Goal: Information Seeking & Learning: Find specific fact

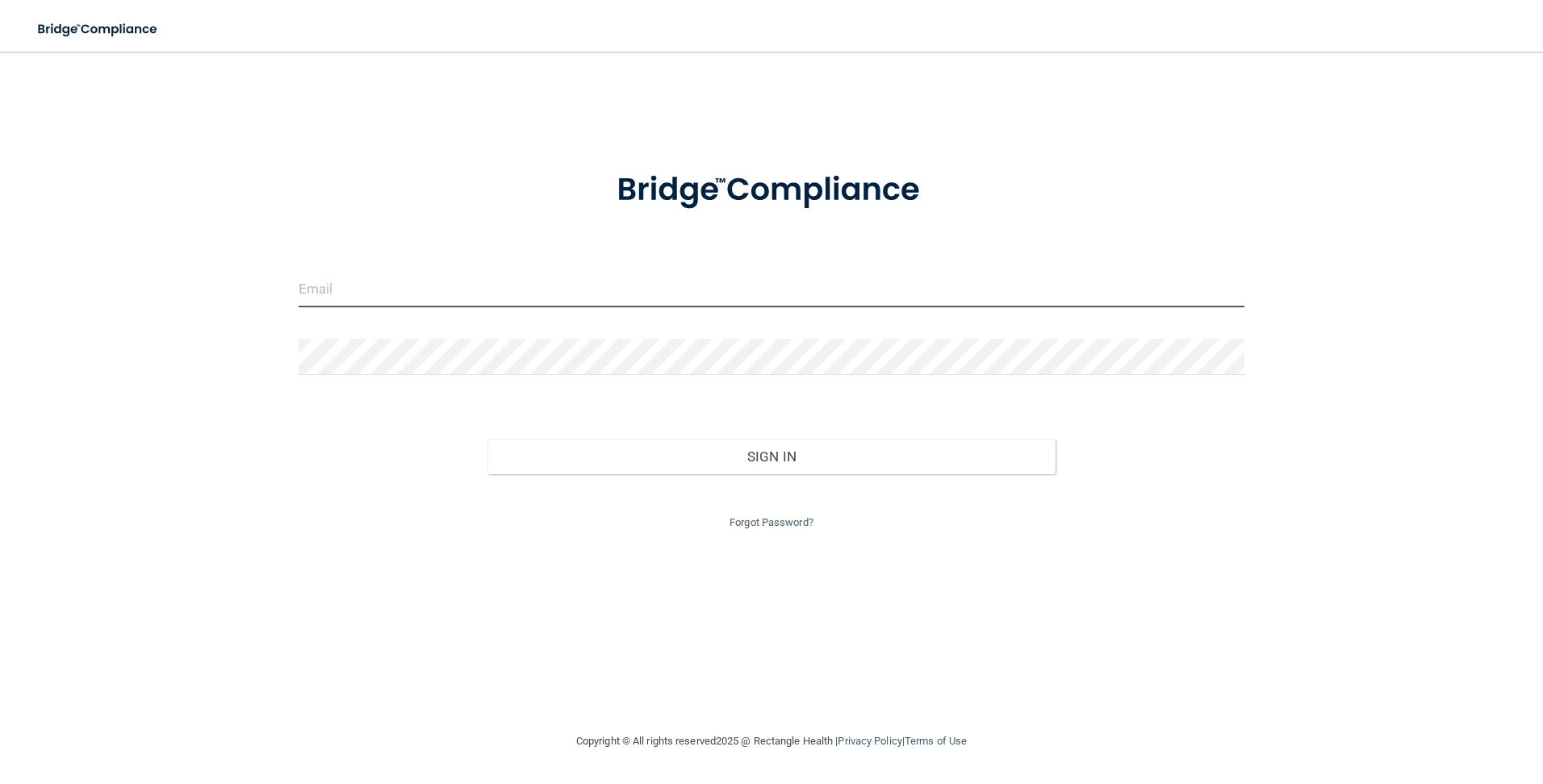
click at [565, 294] on input "email" at bounding box center [772, 289] width 946 height 36
type input "[PERSON_NAME][EMAIL_ADDRESS][PERSON_NAME][DOMAIN_NAME]"
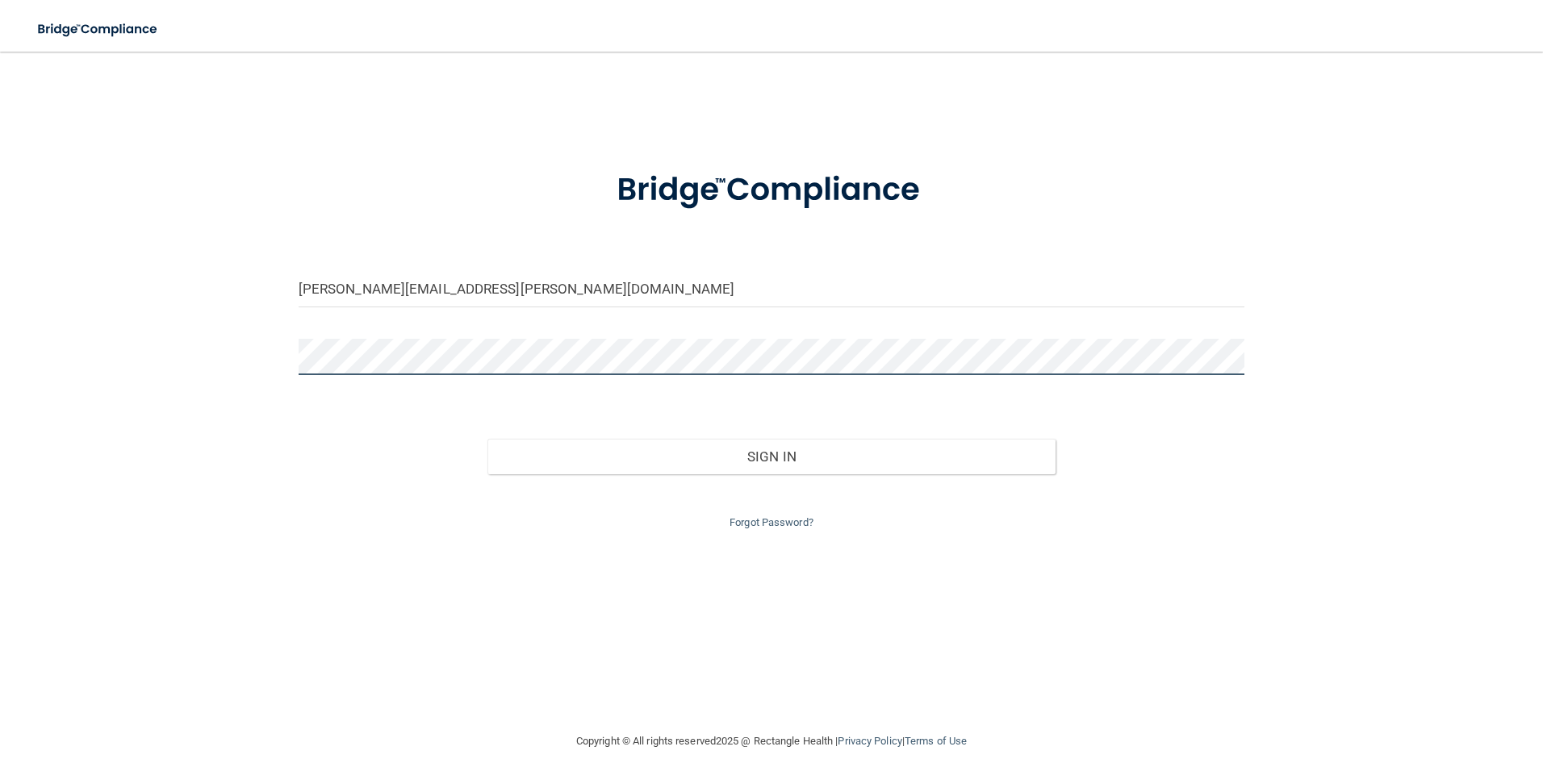
click at [288, 360] on div at bounding box center [772, 363] width 971 height 48
click at [233, 372] on div "yezenia.luna@outlook.com Invalid email/password. You don't have permission to a…" at bounding box center [771, 392] width 1478 height 648
click at [249, 370] on div "yezenia.luna@outlook.com Invalid email/password. You don't have permission to a…" at bounding box center [771, 392] width 1478 height 648
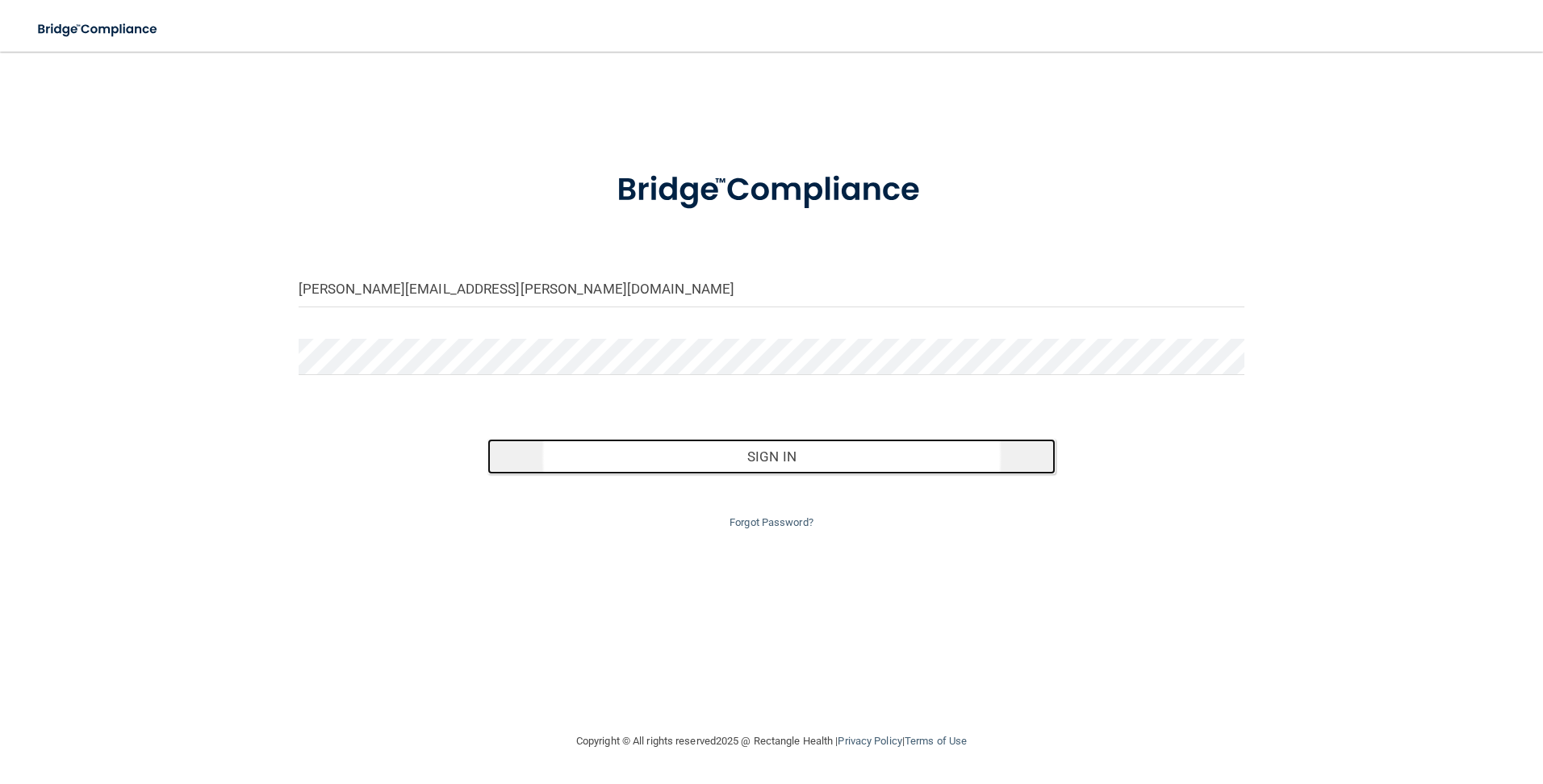
click at [795, 458] on button "Sign In" at bounding box center [772, 457] width 568 height 36
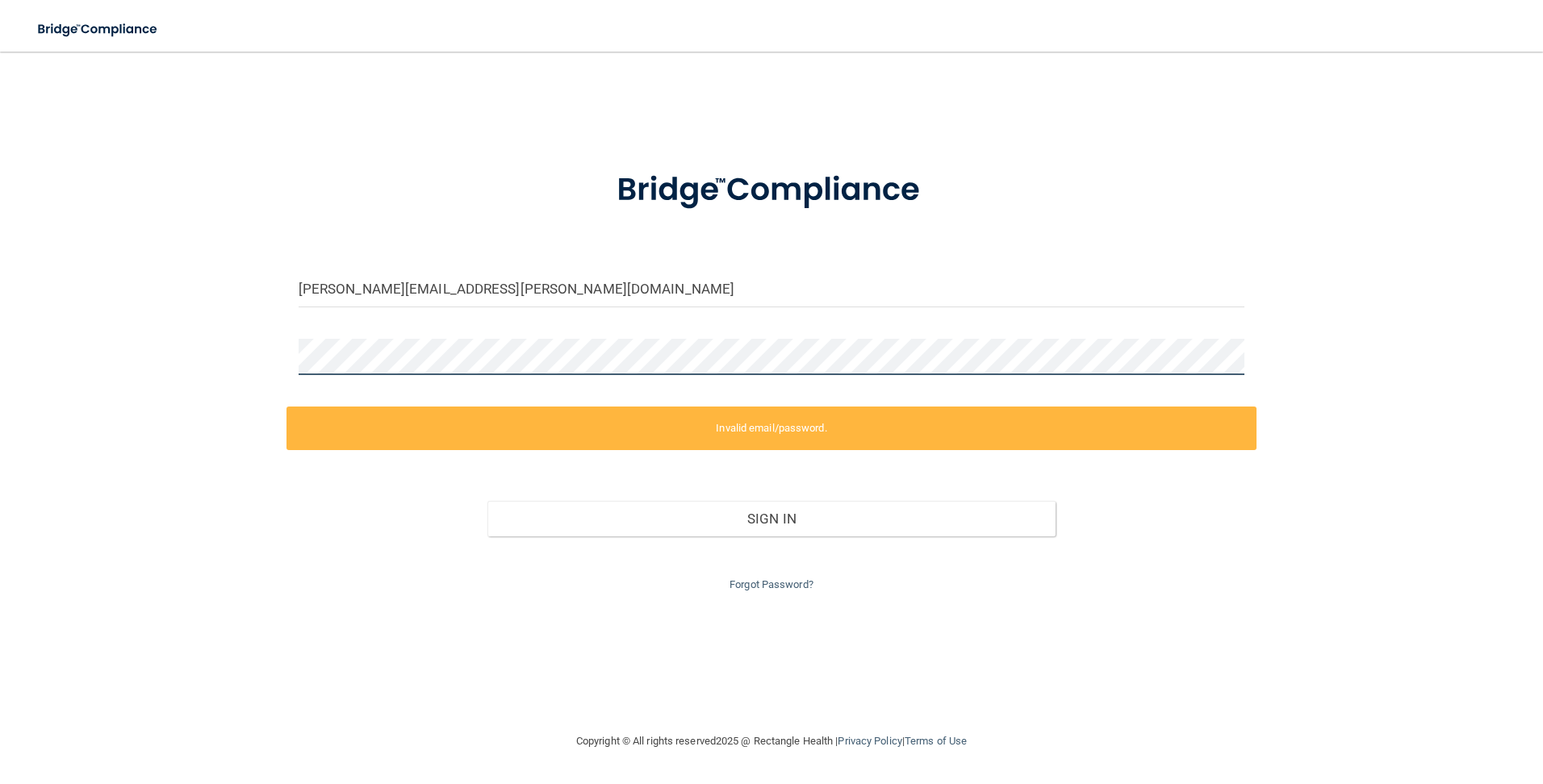
click at [278, 367] on div "yezenia.luna@outlook.com Invalid email/password. You don't have permission to a…" at bounding box center [771, 392] width 1478 height 648
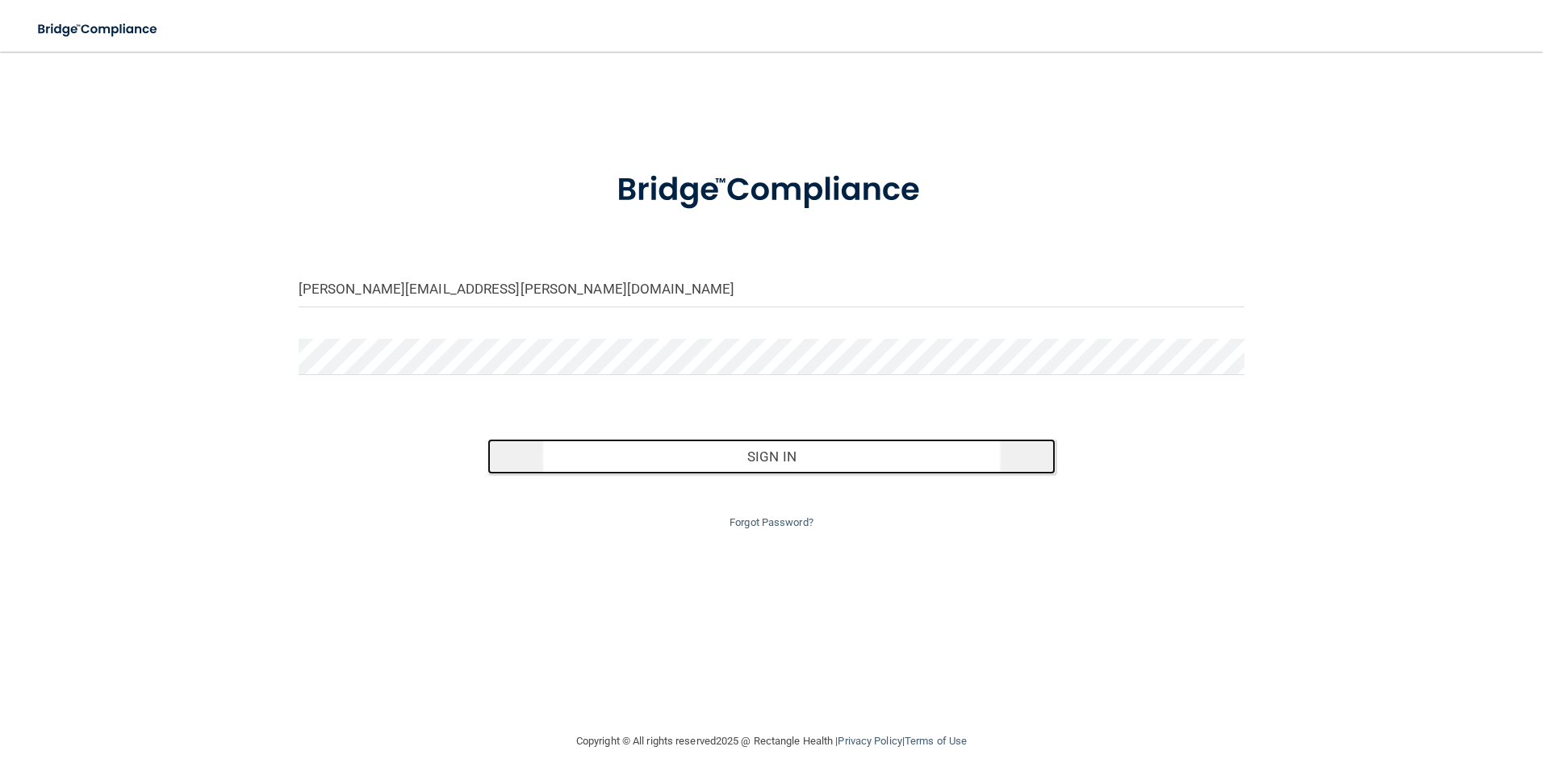
click at [774, 463] on button "Sign In" at bounding box center [772, 457] width 568 height 36
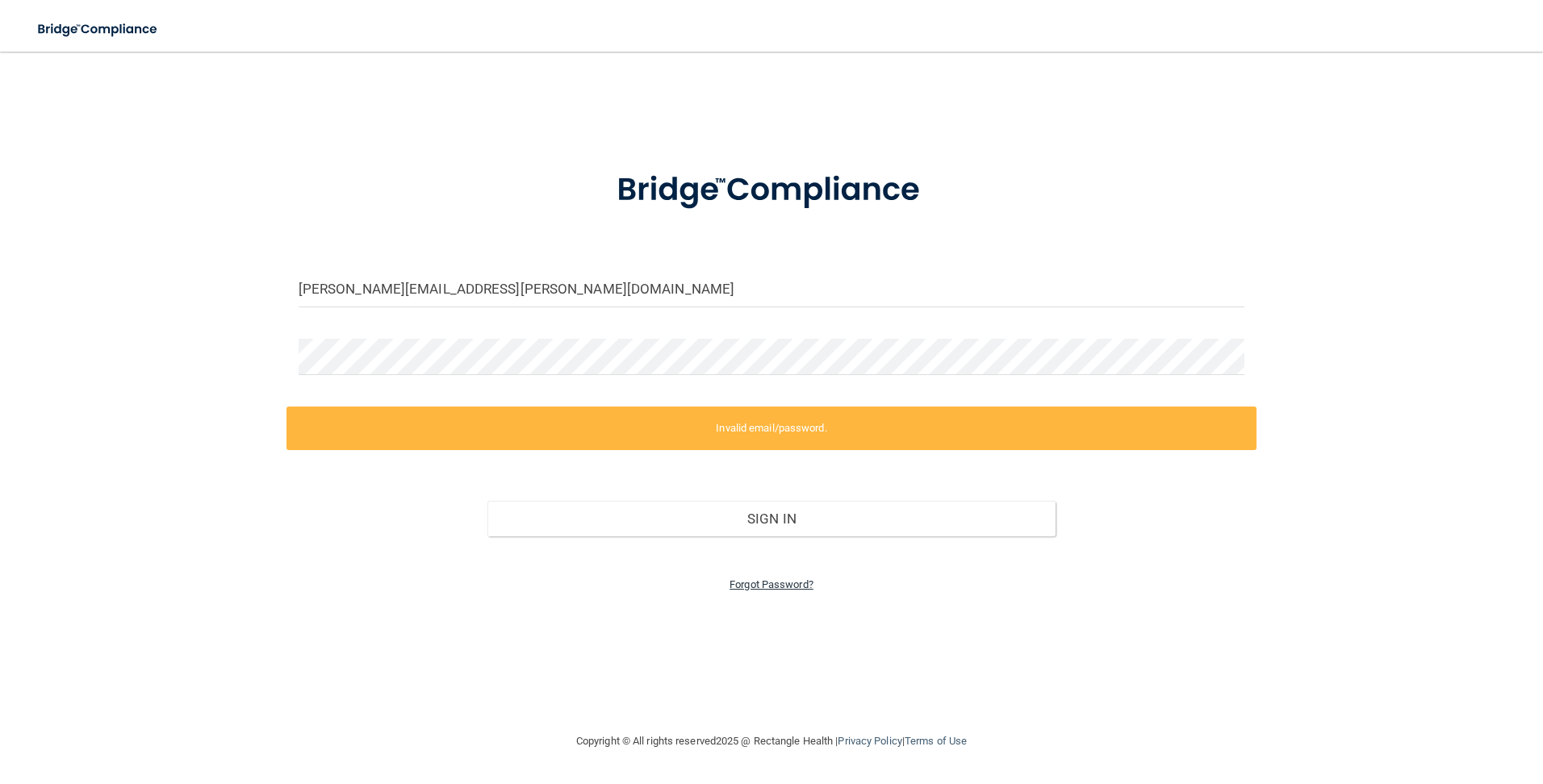
click at [761, 581] on link "Forgot Password?" at bounding box center [771, 584] width 84 height 12
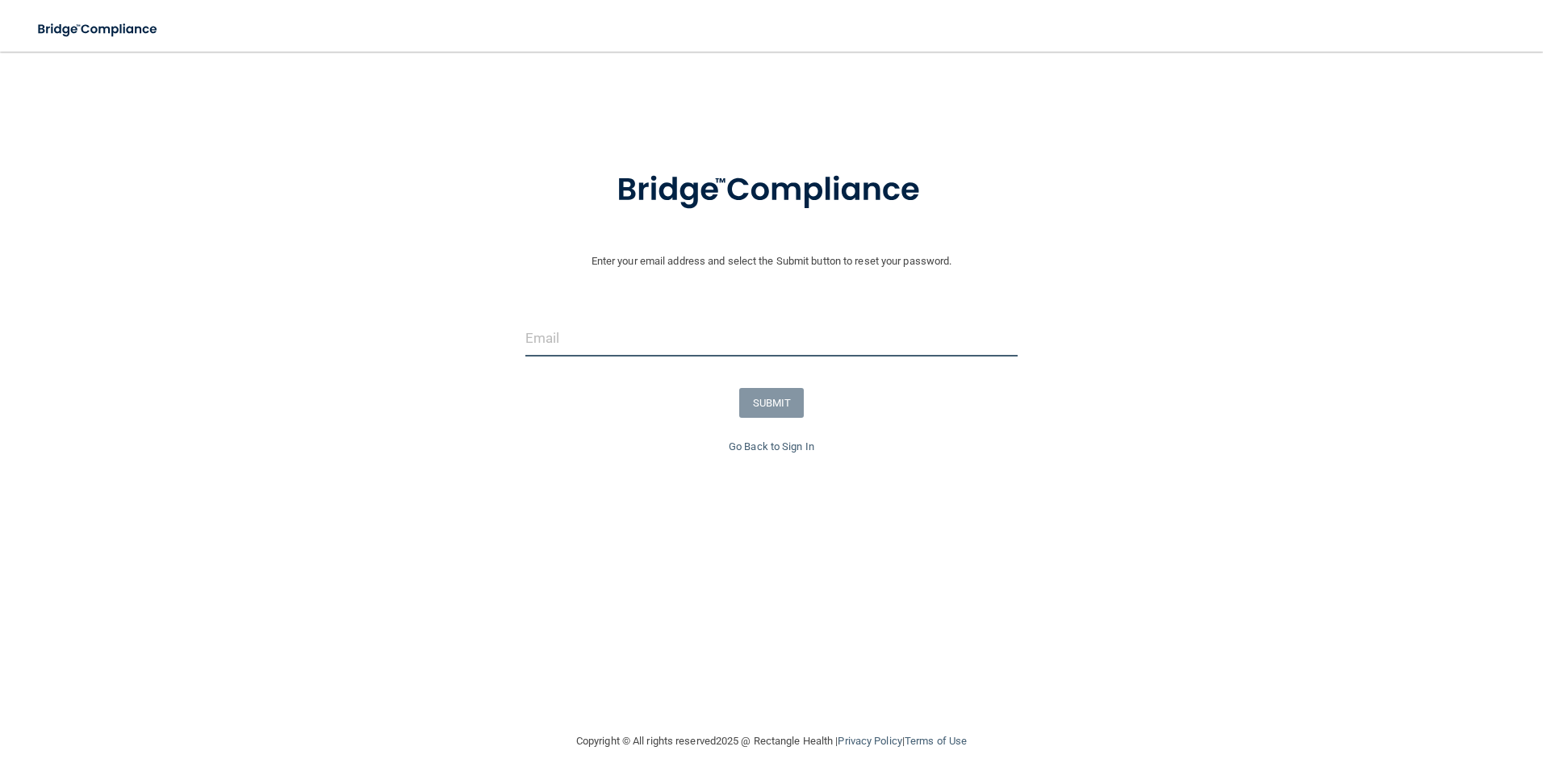
click at [706, 346] on input "email" at bounding box center [772, 338] width 493 height 36
type input "[PERSON_NAME][EMAIL_ADDRESS][PERSON_NAME][DOMAIN_NAME]"
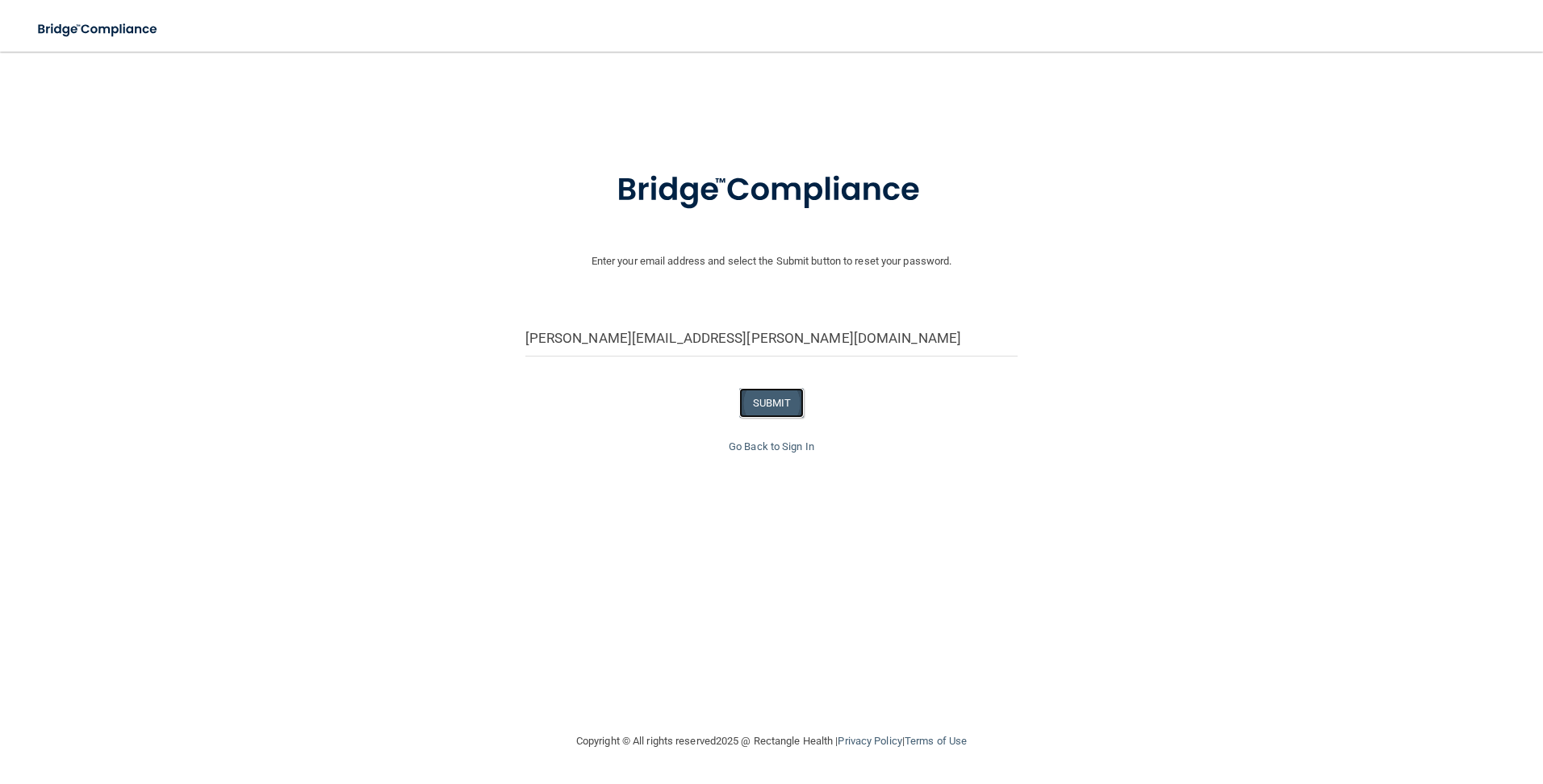
click at [757, 399] on button "SUBMIT" at bounding box center [771, 403] width 65 height 30
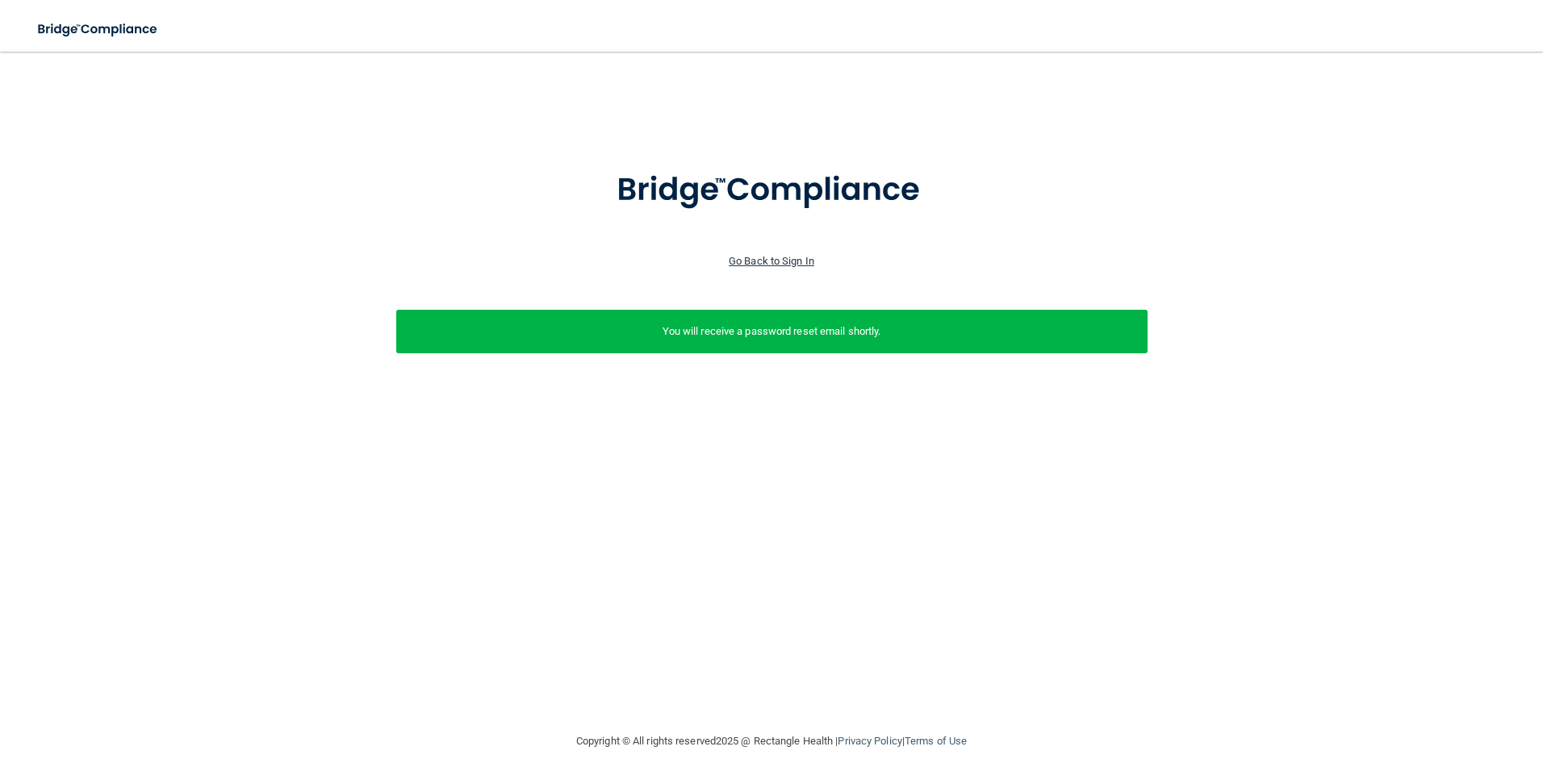
click at [778, 258] on link "Go Back to Sign In" at bounding box center [771, 261] width 86 height 12
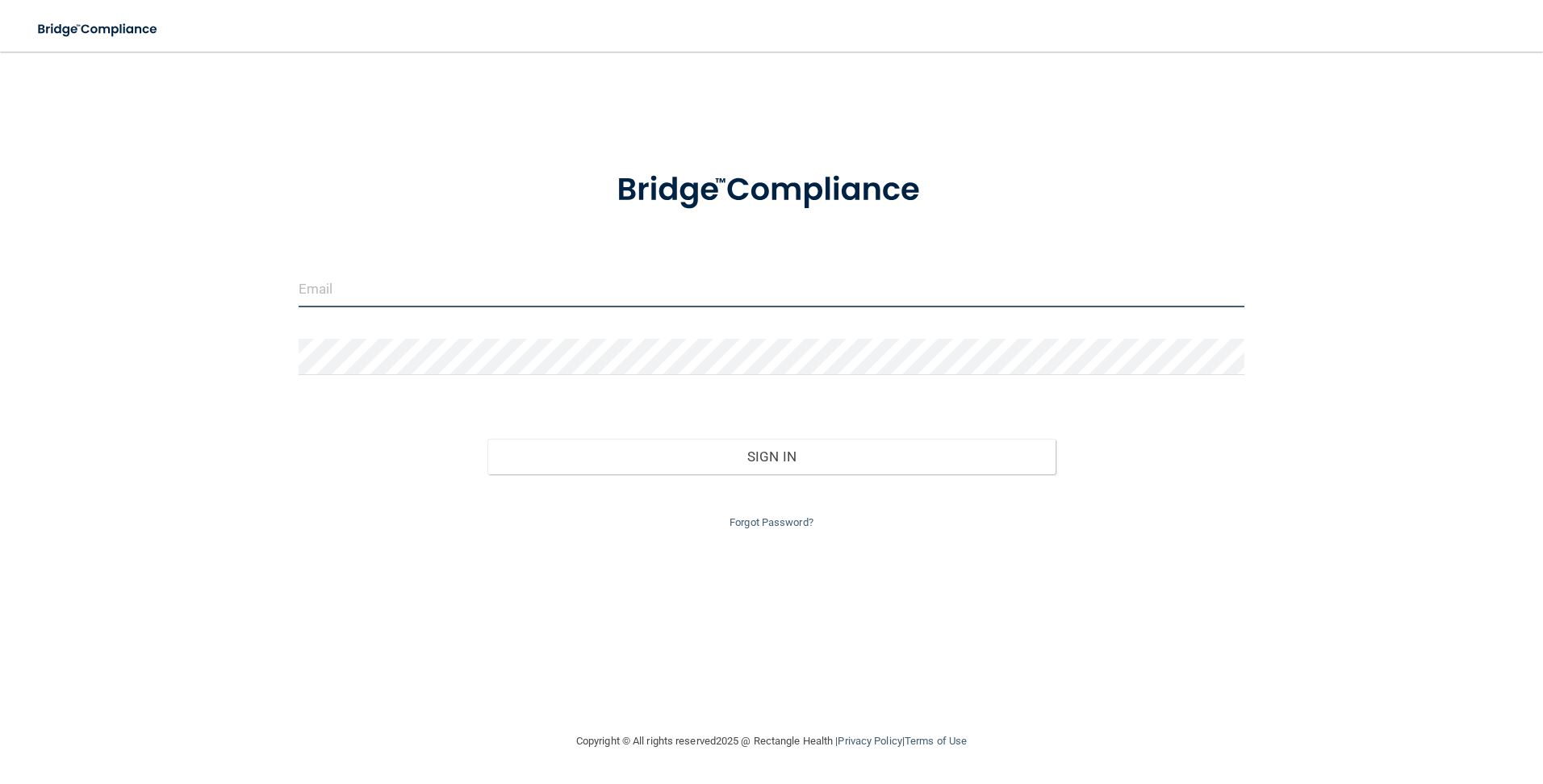
click at [522, 289] on input "email" at bounding box center [772, 289] width 946 height 36
type input "[PERSON_NAME][EMAIL_ADDRESS][PERSON_NAME][DOMAIN_NAME]"
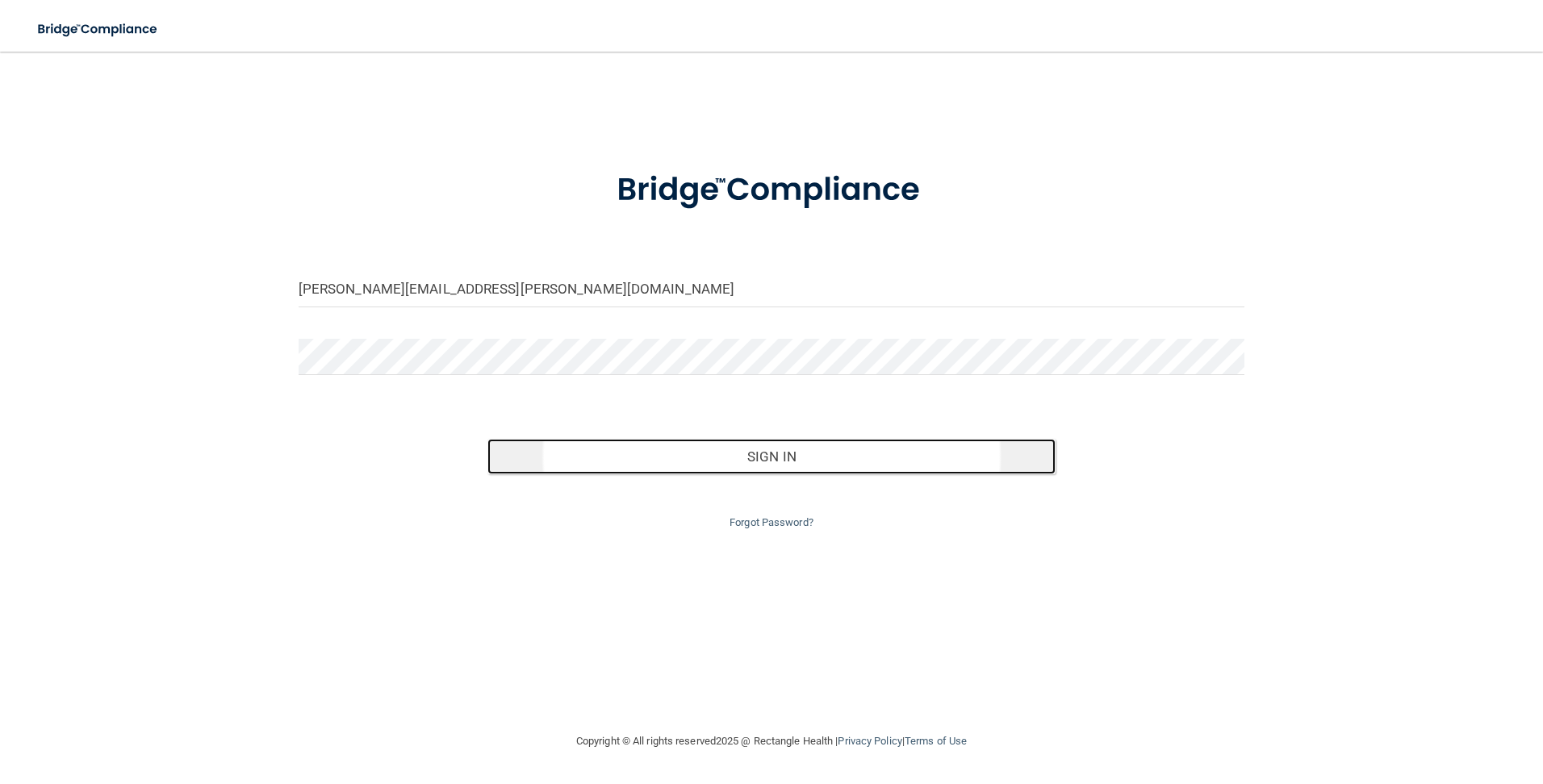
click at [836, 461] on button "Sign In" at bounding box center [772, 457] width 568 height 36
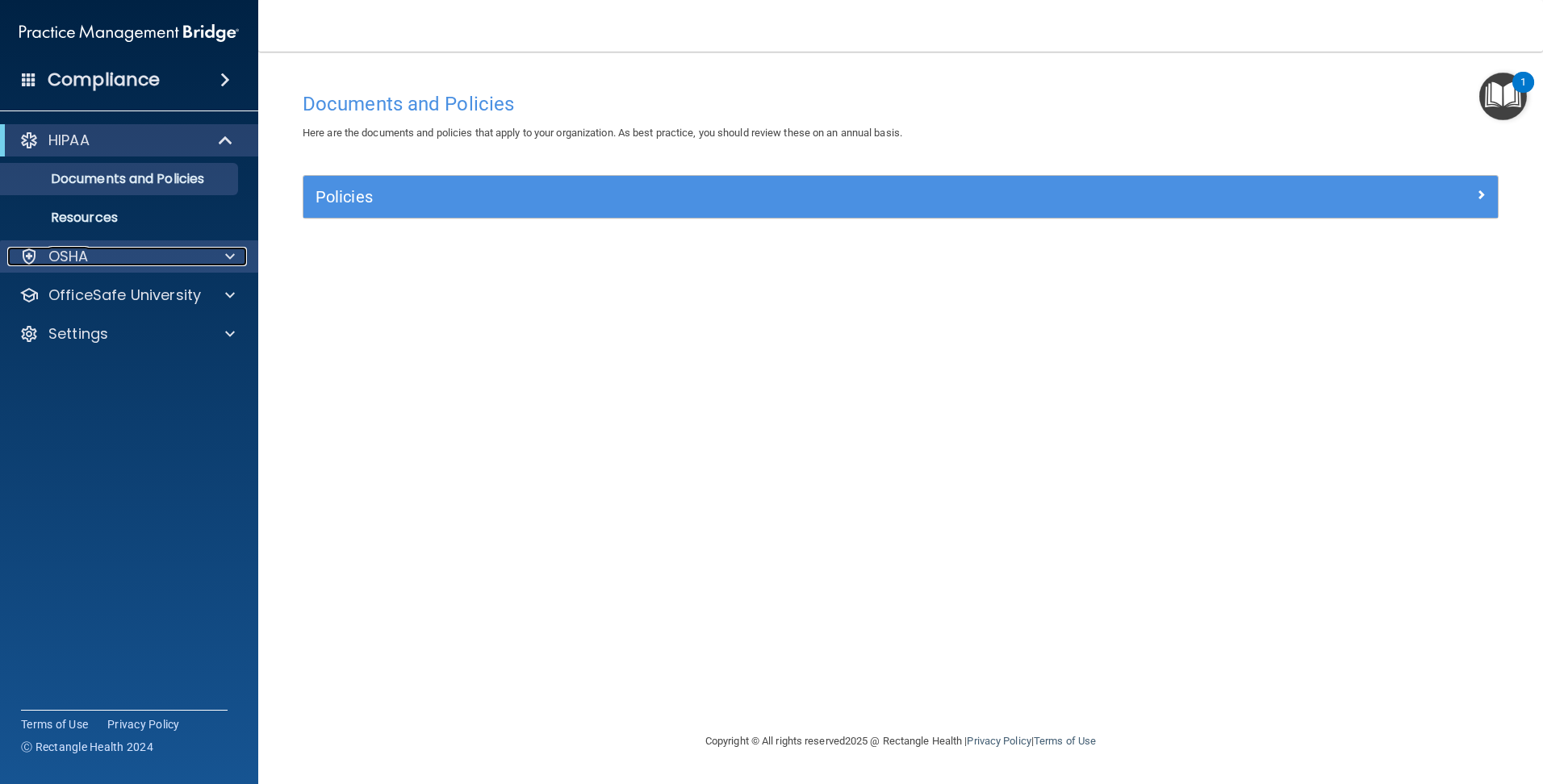
click at [101, 261] on div "OSHA" at bounding box center [107, 257] width 200 height 19
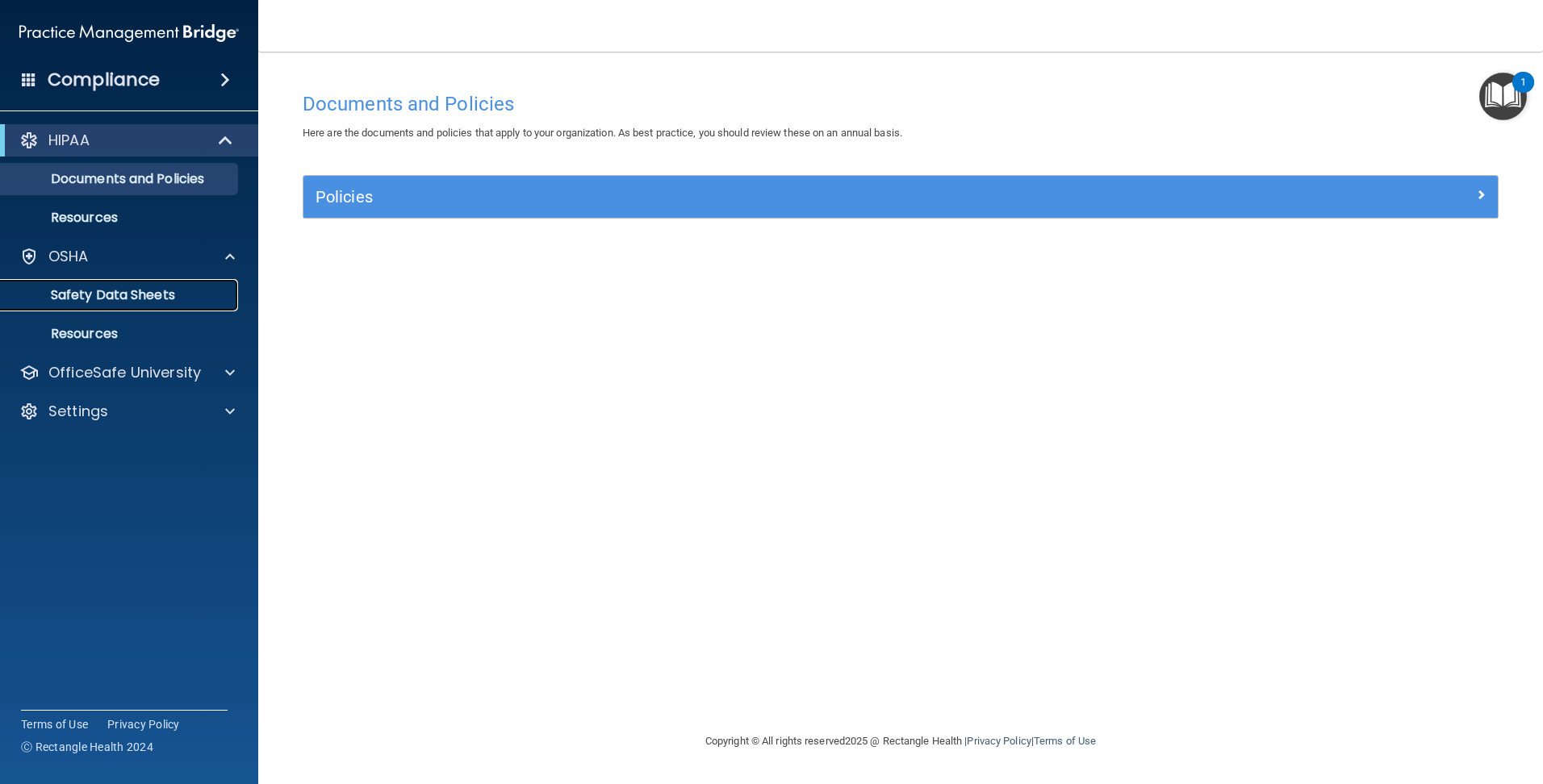
click at [121, 293] on p "Safety Data Sheets" at bounding box center [120, 296] width 220 height 16
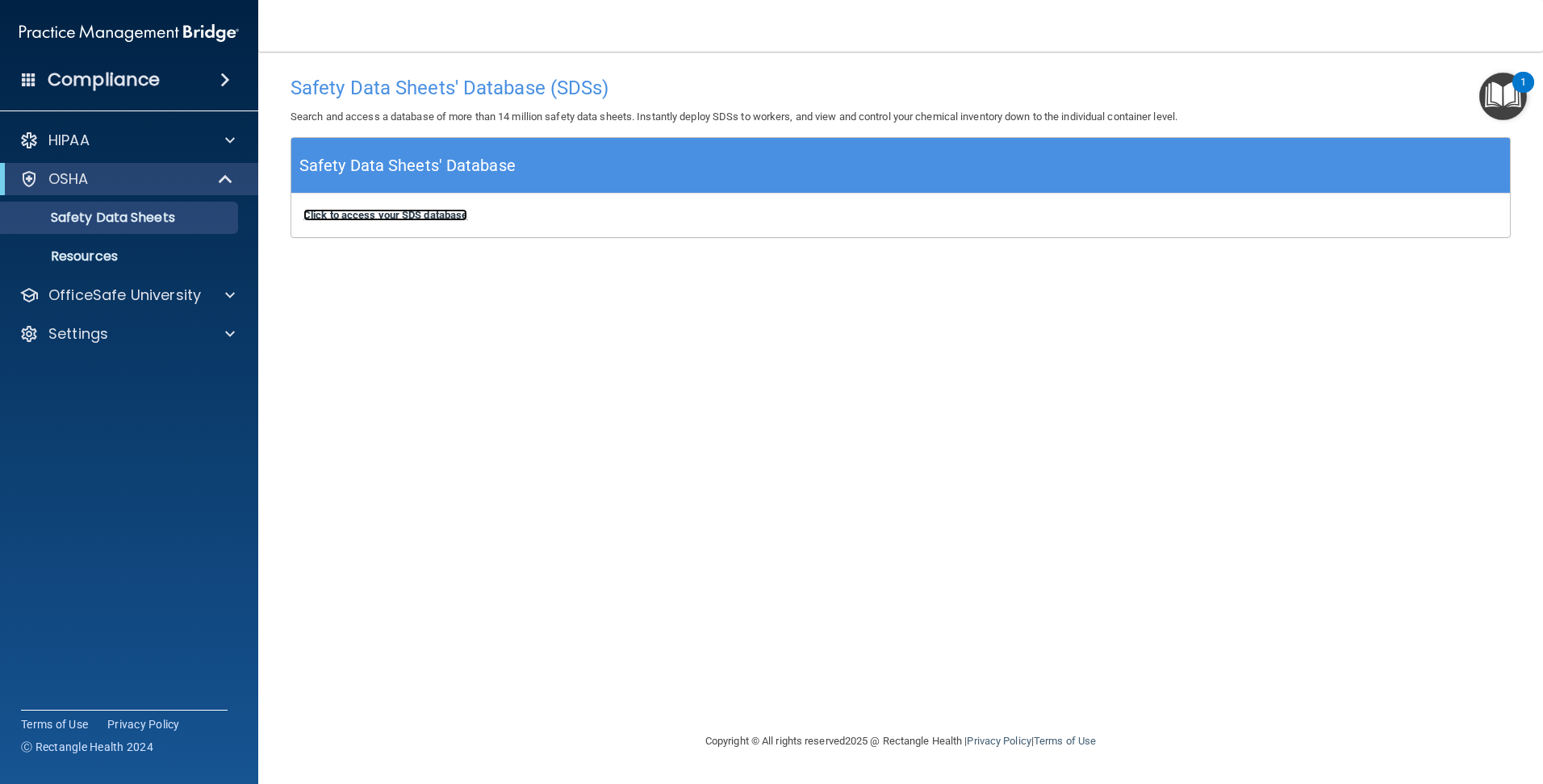
click at [335, 210] on b "Click to access your SDS database" at bounding box center [385, 215] width 164 height 12
click at [94, 254] on p "Resources" at bounding box center [120, 257] width 220 height 16
click at [392, 216] on b "Click to access your SDS database" at bounding box center [385, 215] width 164 height 12
click at [707, 518] on div "Safety Data Sheets' Database (SDSs) Search and access a database of more than 1…" at bounding box center [900, 392] width 1220 height 648
